Goal: Task Accomplishment & Management: Use online tool/utility

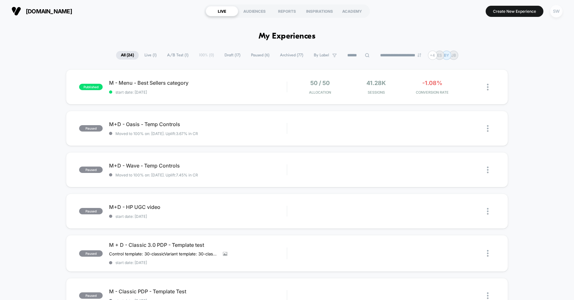
click at [559, 11] on div "SW" at bounding box center [556, 11] width 12 height 12
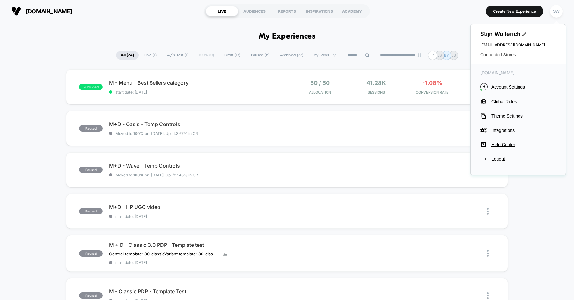
click at [507, 57] on span "Connected Stores" at bounding box center [518, 54] width 76 height 5
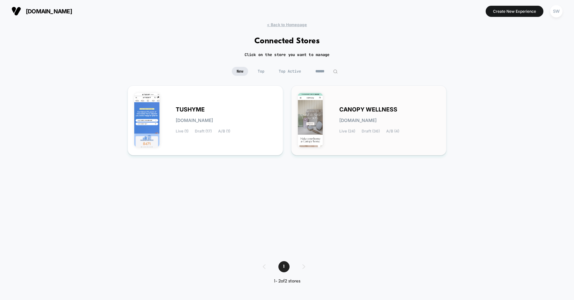
click at [341, 113] on div "CANOPY WELLNESS [DOMAIN_NAME] Live (24) Draft (36) A/B (4)" at bounding box center [389, 120] width 101 height 26
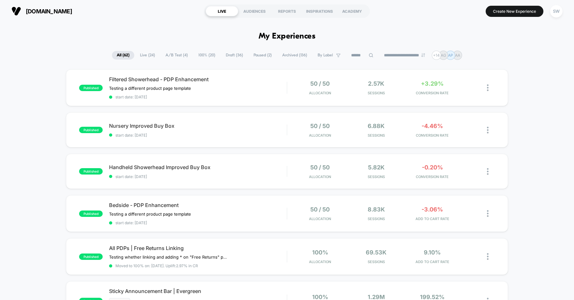
scroll to position [0, 0]
click at [235, 171] on div "Handheld Showerhead Improved Buy Box Click to edit experience details Click to …" at bounding box center [198, 171] width 178 height 15
